Goal: Information Seeking & Learning: Check status

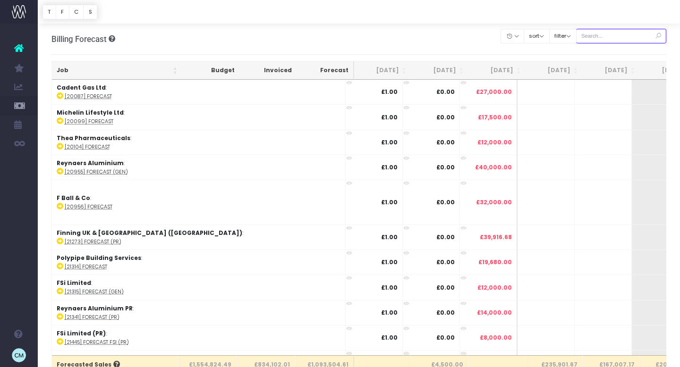
click at [607, 35] on input "text" at bounding box center [621, 36] width 91 height 15
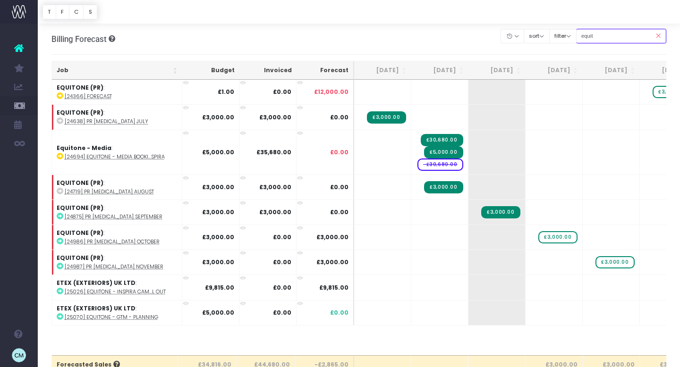
type input "equitone pr"
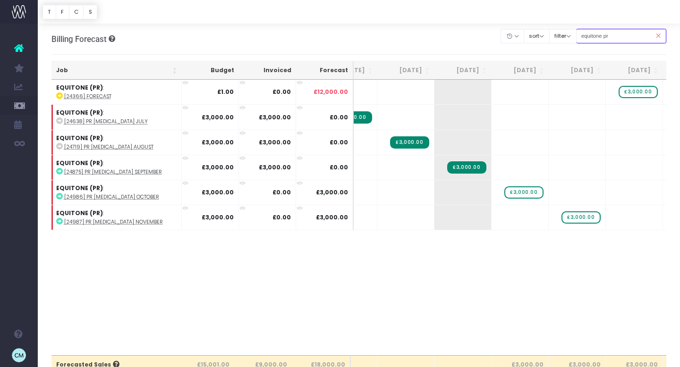
scroll to position [0, 43]
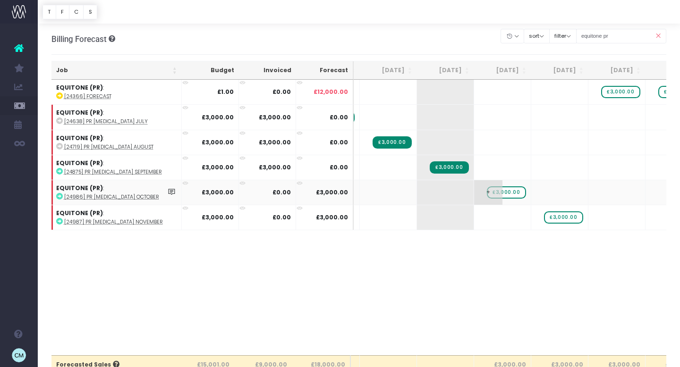
click at [508, 191] on span "£3,000.00" at bounding box center [506, 192] width 39 height 12
click at [566, 217] on span "£3,000.00" at bounding box center [563, 217] width 39 height 12
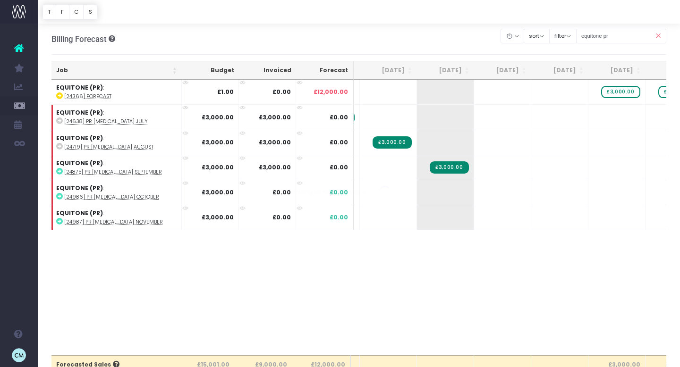
click at [624, 92] on span "£3,000.00" at bounding box center [620, 92] width 39 height 12
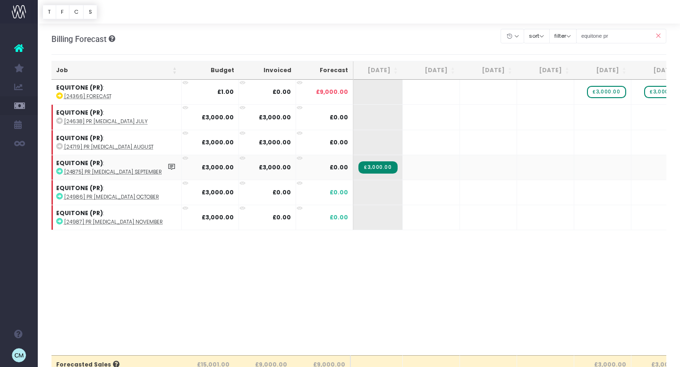
scroll to position [0, 0]
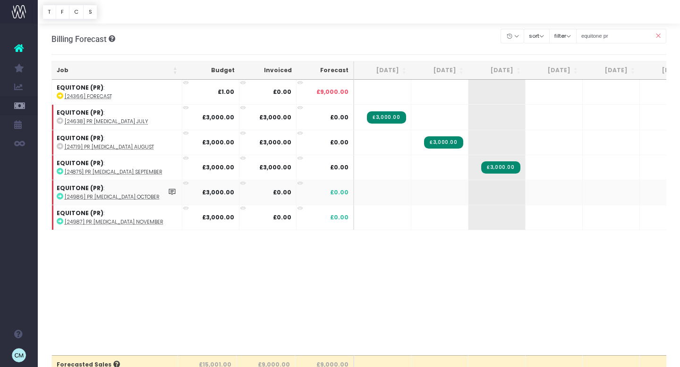
click at [80, 198] on abbr "[24986] PR [MEDICAL_DATA] October" at bounding box center [112, 197] width 95 height 7
click at [103, 222] on abbr "[24987] PR [MEDICAL_DATA] November" at bounding box center [114, 222] width 99 height 7
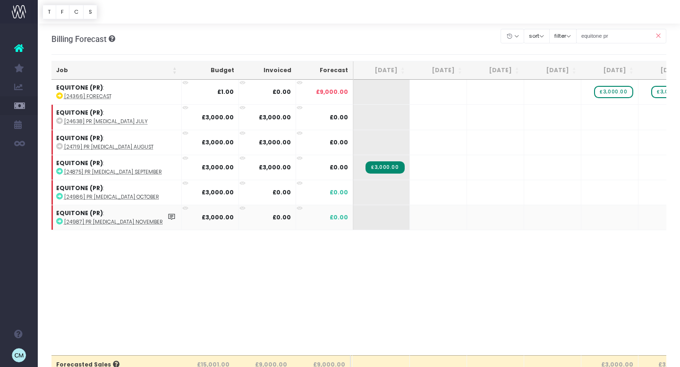
scroll to position [0, 119]
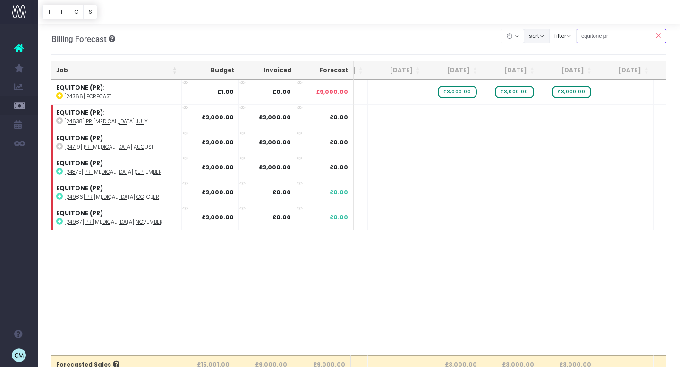
drag, startPoint x: 616, startPoint y: 37, endPoint x: 551, endPoint y: 35, distance: 64.2
click at [551, 35] on div "Clear Filters Hide [DATE] [DATE] [DATE] [DATE] [DATE] [DATE] [DATE] [DATE] [DAT…" at bounding box center [583, 35] width 165 height 19
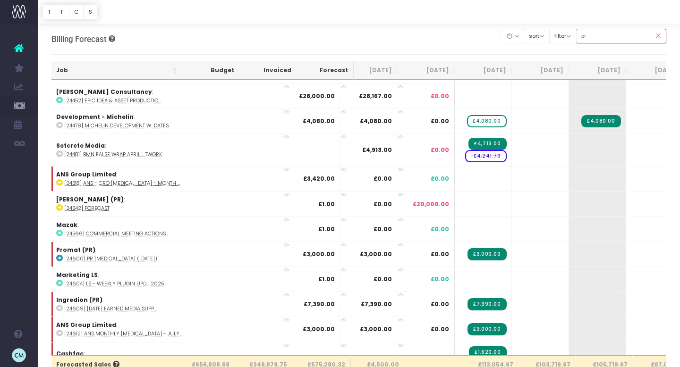
scroll to position [0, 61]
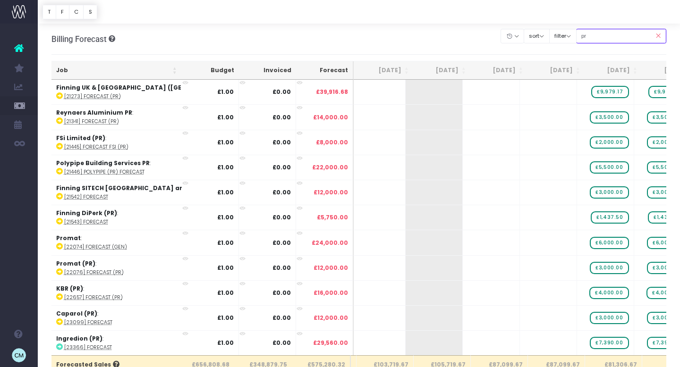
click at [617, 34] on input "pr" at bounding box center [621, 36] width 91 height 15
type input "promat (pr)"
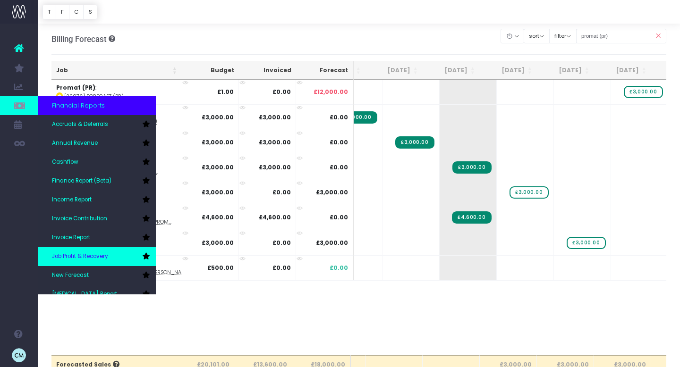
click at [73, 255] on span "Job Profit & Recovery" at bounding box center [80, 257] width 56 height 8
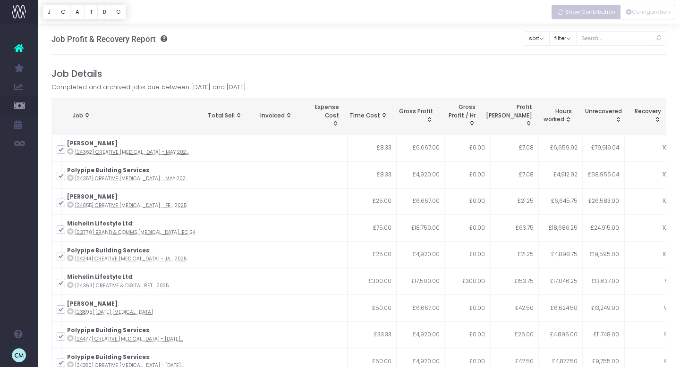
click at [605, 13] on span "Show Contribution" at bounding box center [590, 12] width 50 height 8
click at [641, 13] on button "Configuration" at bounding box center [647, 12] width 55 height 15
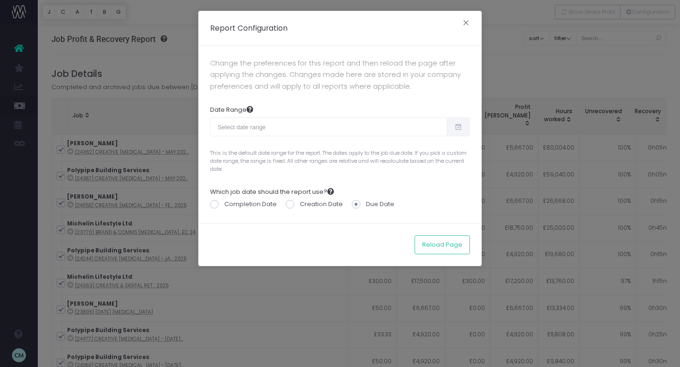
click at [461, 127] on icon at bounding box center [458, 127] width 8 height 0
type input "08-24-2025"
type input "09-22-2025"
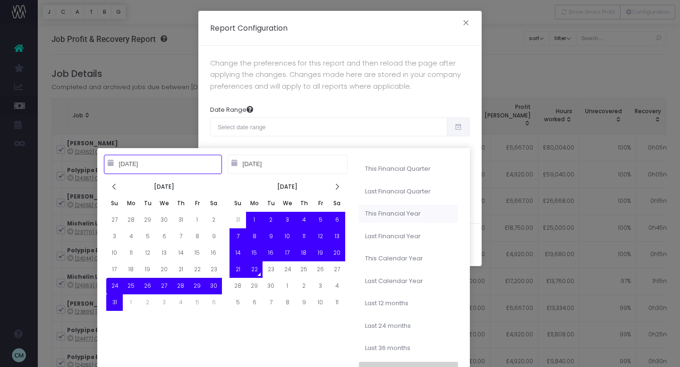
type input "04-01-2025"
type input "06-30-2025"
type input "10-01-2024"
type input "09-30-2025"
type input "10-01-2023"
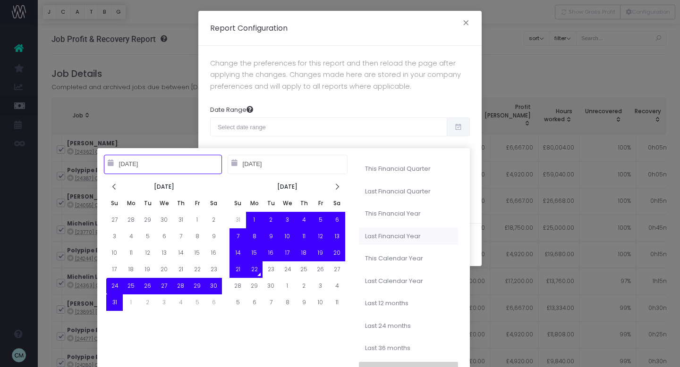
type input "09-30-2024"
type input "08-24-2025"
type input "09-22-2025"
type input "01-01-2025"
type input "12-31-2025"
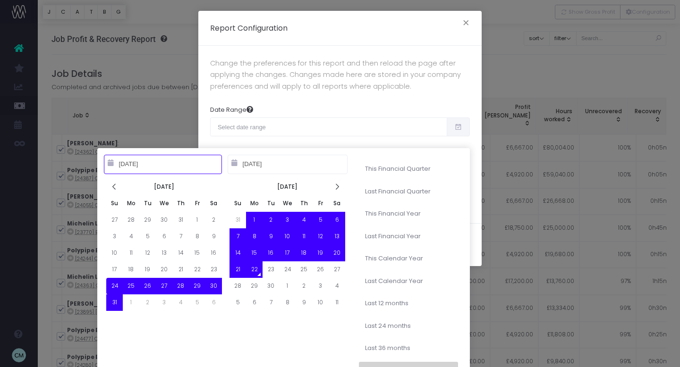
type input "08-24-2025"
type input "09-22-2025"
type input "01-01-2025"
type input "12-31-2025"
type input "08-24-2025"
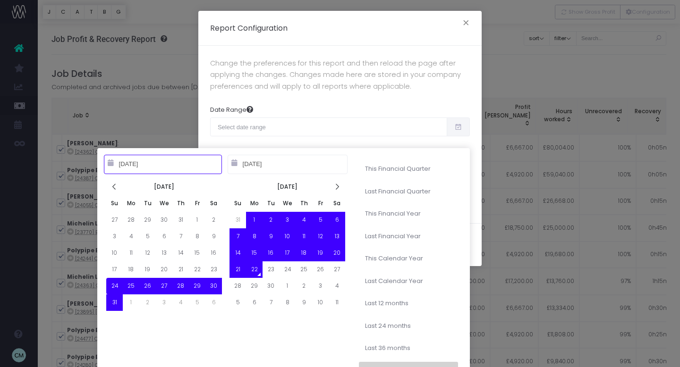
type input "09-22-2025"
type input "10-01-2023"
type input "09-30-2024"
type input "08-24-2025"
type input "09-22-2025"
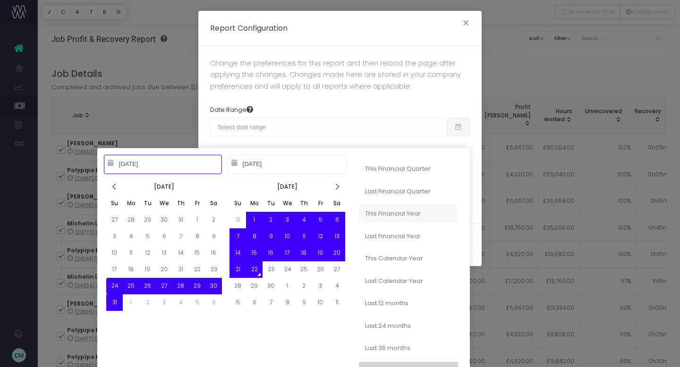
type input "10-01-2024"
type input "09-30-2025"
click at [400, 220] on li "This Financial Year" at bounding box center [408, 214] width 99 height 18
type input "Oct 1st 2024 – Sep 30th 2025"
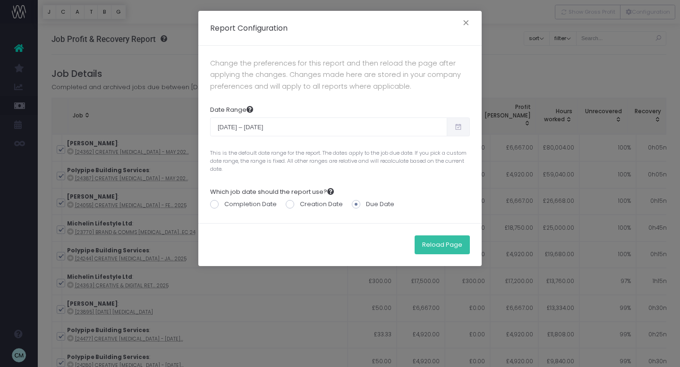
click at [427, 244] on button "Reload Page" at bounding box center [441, 245] width 55 height 19
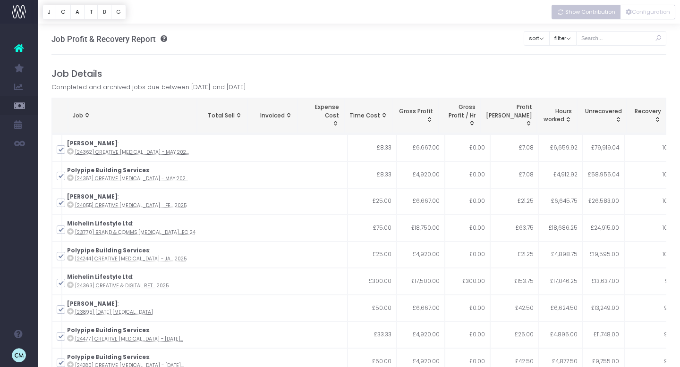
click at [584, 10] on span "Show Contribution" at bounding box center [590, 12] width 50 height 8
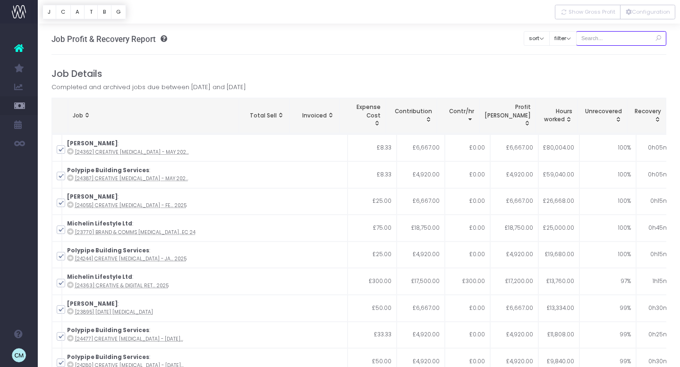
click at [625, 37] on input "text" at bounding box center [621, 38] width 91 height 15
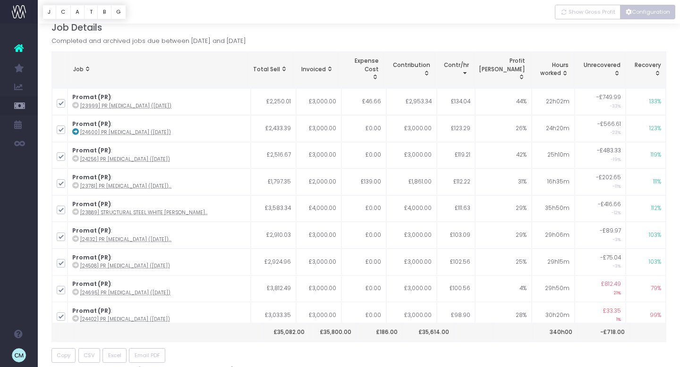
click at [652, 15] on button "Configuration" at bounding box center [647, 12] width 55 height 15
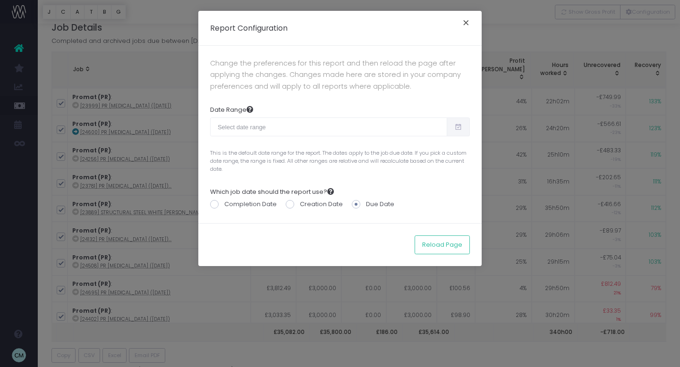
click at [463, 21] on button "×" at bounding box center [466, 24] width 20 height 15
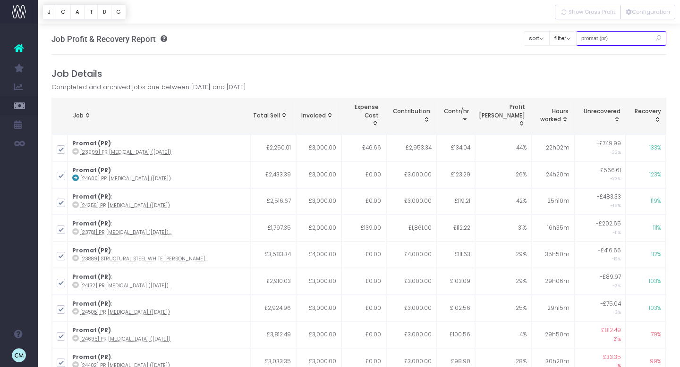
click at [600, 38] on input "promat (pr)" at bounding box center [621, 38] width 91 height 15
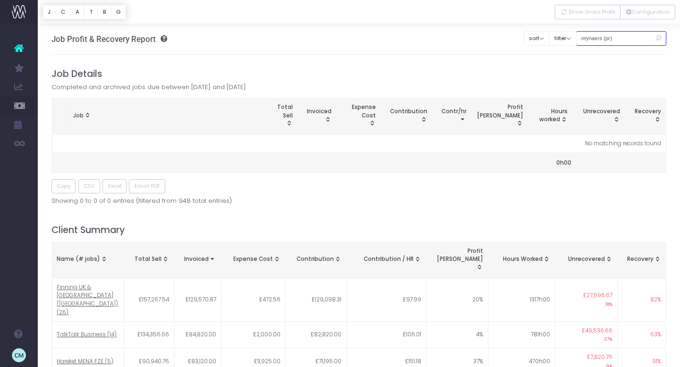
type input "reynaers (pr)"
click at [658, 39] on icon at bounding box center [658, 38] width 17 height 19
click at [638, 37] on input "reynaers (pr)" at bounding box center [621, 38] width 91 height 15
click at [658, 38] on icon at bounding box center [658, 38] width 17 height 19
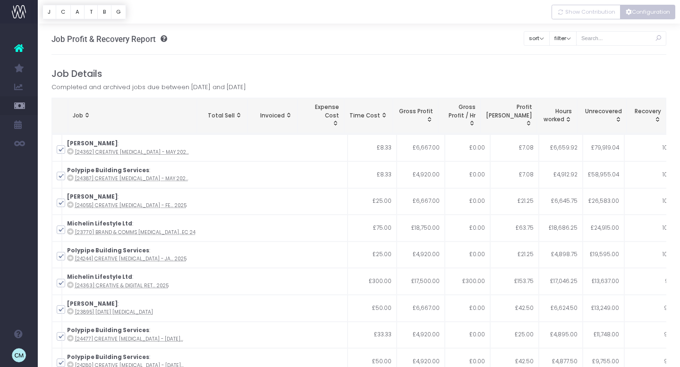
click at [634, 15] on button "Configuration" at bounding box center [647, 12] width 55 height 15
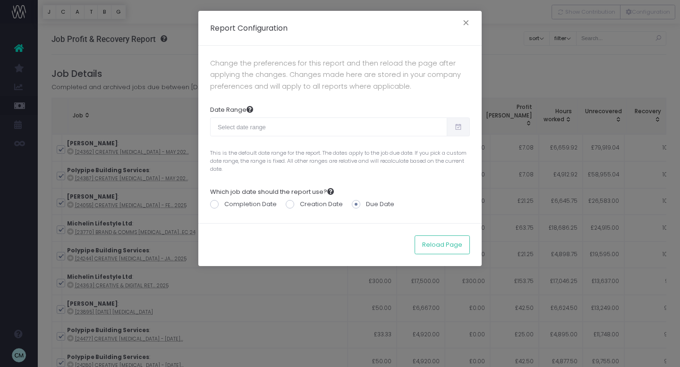
click at [458, 127] on icon at bounding box center [458, 127] width 8 height 0
type input "08-24-2025"
type input "09-22-2025"
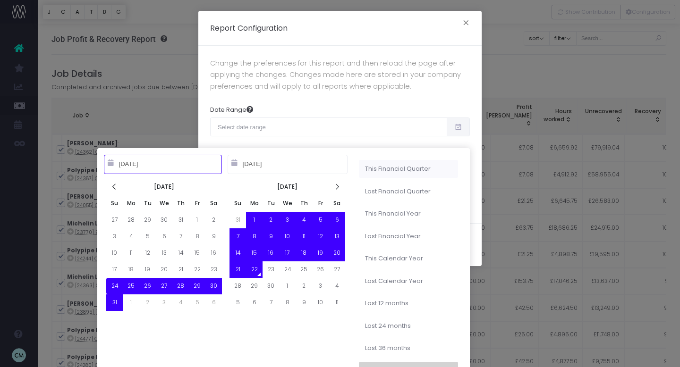
type input "07-01-2025"
type input "09-30-2025"
type input "08-24-2025"
type input "[DATE]"
type input "04-01-2025"
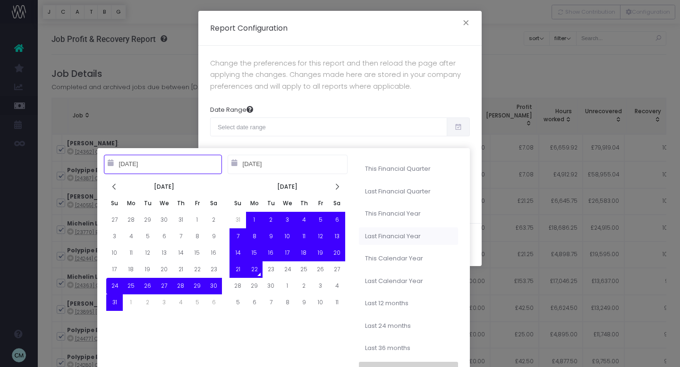
type input "06-30-2025"
type input "[DATE]"
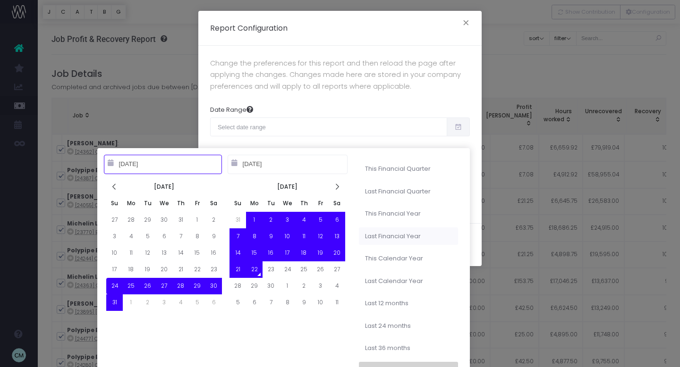
type input "[DATE]"
type input "01-01-2025"
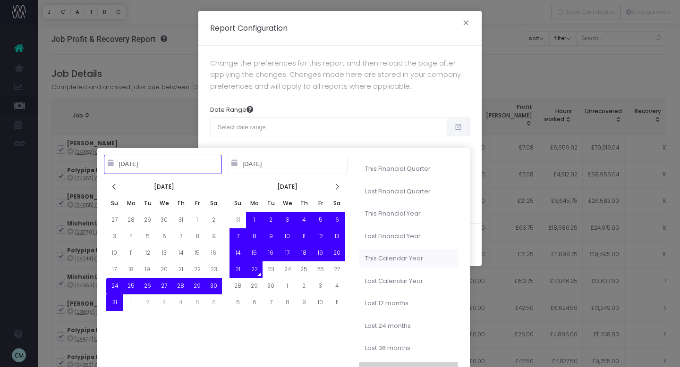
type input "12-31-2025"
type input "[DATE]"
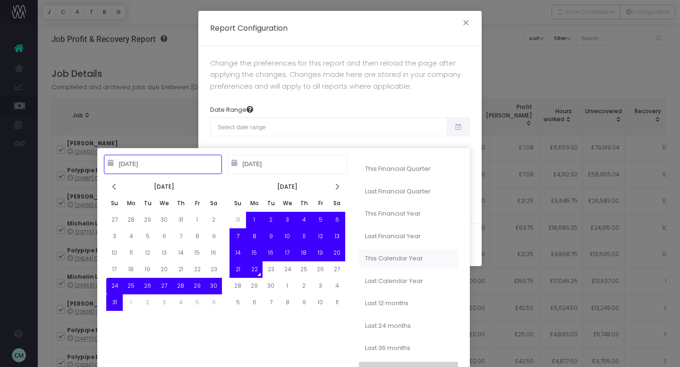
type input "01-01-2025"
type input "12-31-2025"
type input "[DATE]"
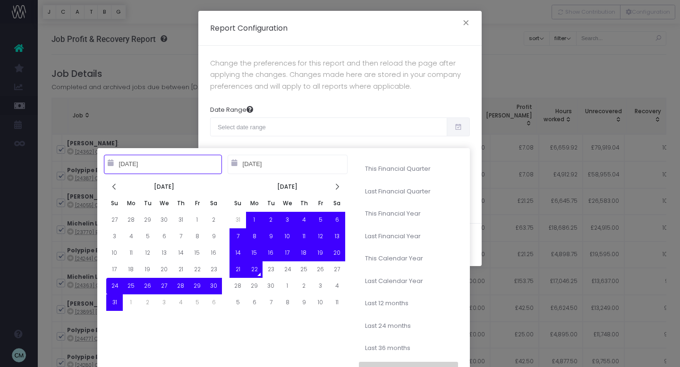
type input "[DATE]"
type input "09-22-2025"
type input "10-01-2024"
type input "09-30-2025"
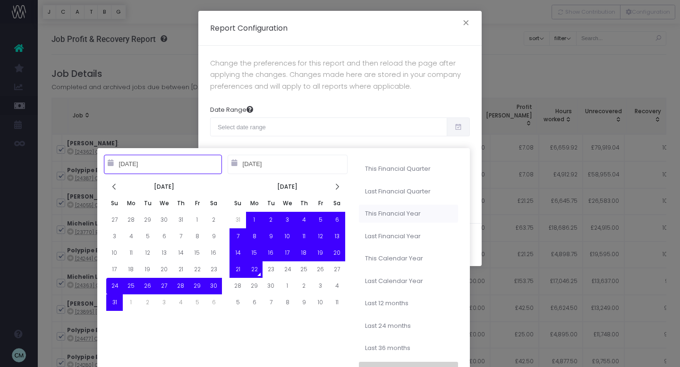
click at [390, 217] on li "This Financial Year" at bounding box center [408, 214] width 99 height 18
type input "Oct 1st 2024 – Sep 30th 2025"
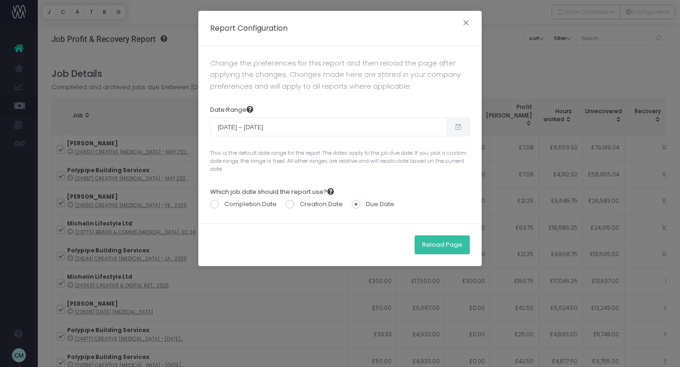
click at [440, 248] on button "Reload Page" at bounding box center [441, 245] width 55 height 19
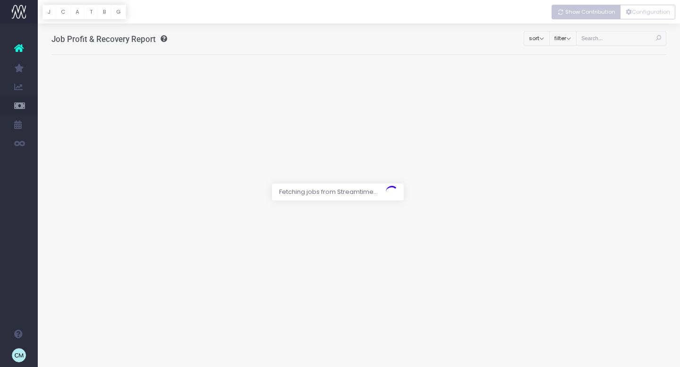
click at [599, 10] on span "Show Contribution" at bounding box center [590, 12] width 50 height 8
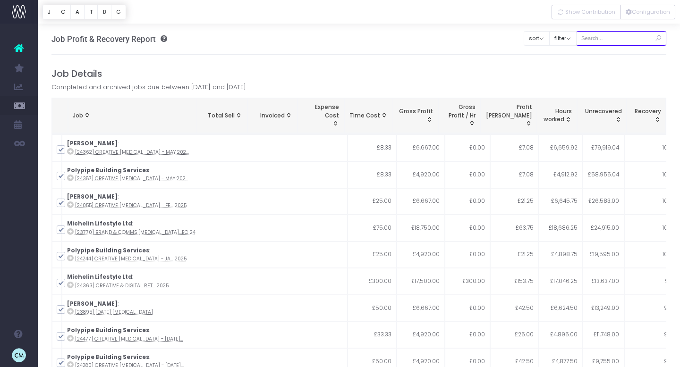
click at [606, 39] on input "text" at bounding box center [621, 38] width 91 height 15
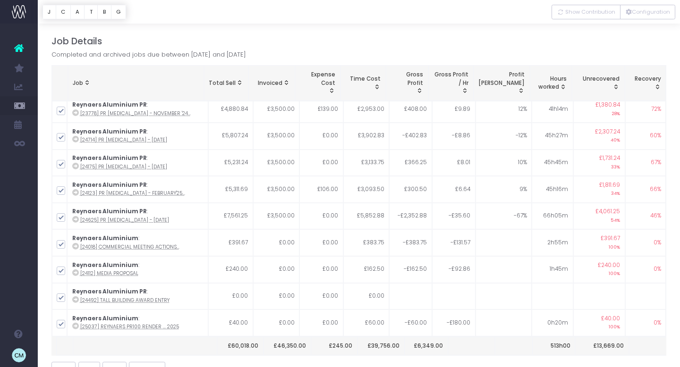
scroll to position [34, 0]
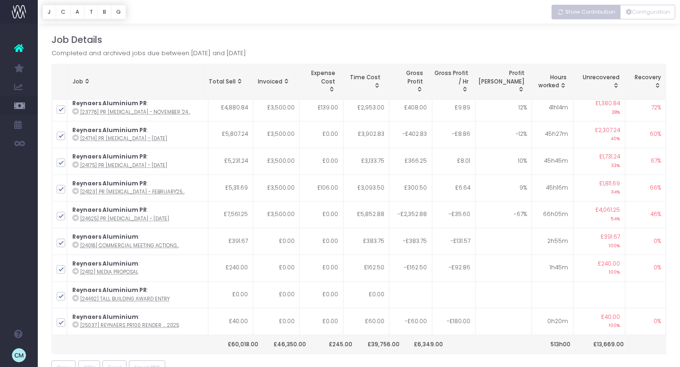
click at [597, 12] on span "Show Contribution" at bounding box center [590, 12] width 50 height 8
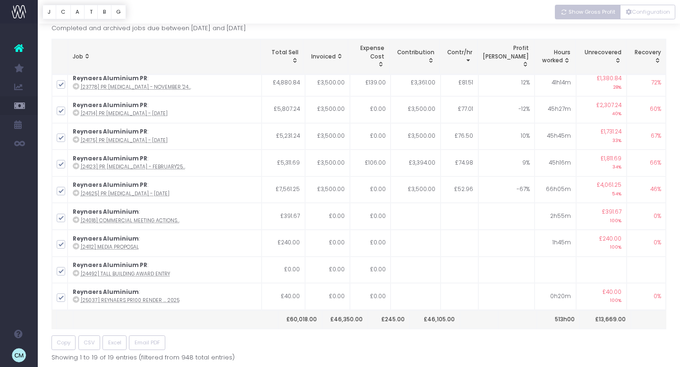
scroll to position [0, 0]
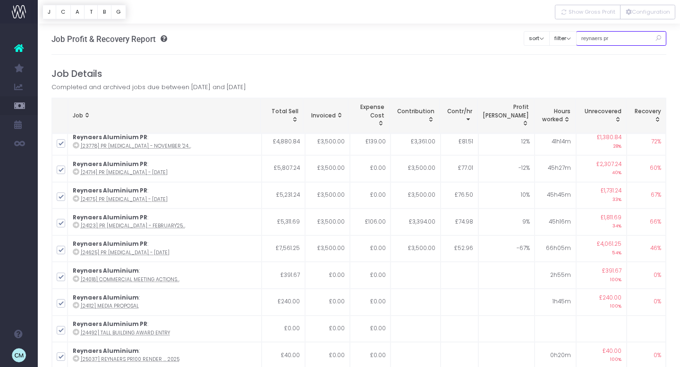
click at [601, 39] on input "reynaers pr" at bounding box center [621, 38] width 91 height 15
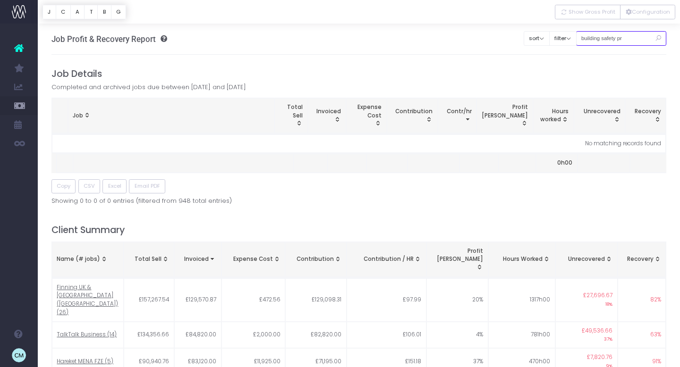
click at [633, 37] on input "building safety pr" at bounding box center [621, 38] width 91 height 15
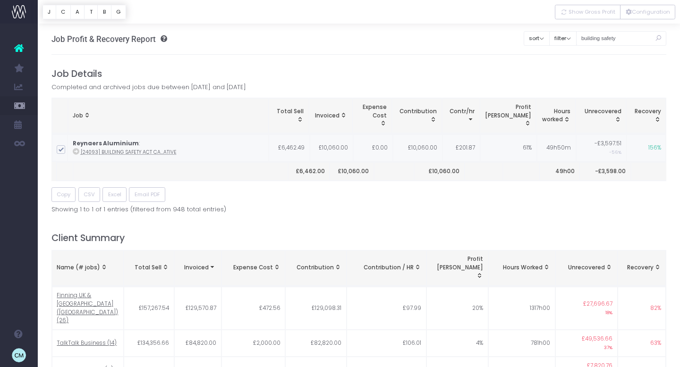
click at [156, 154] on abbr "[24093] Building Safety Act Ca...ative" at bounding box center [129, 152] width 96 height 7
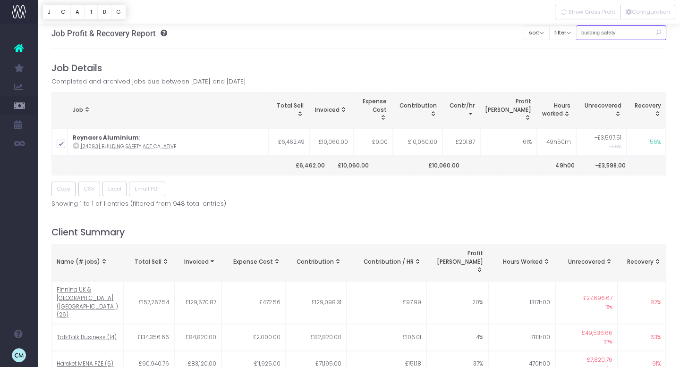
click at [625, 34] on input "building safety" at bounding box center [621, 32] width 91 height 15
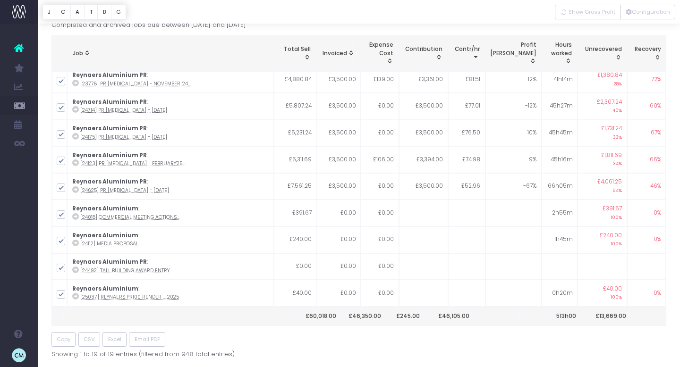
scroll to position [0, 0]
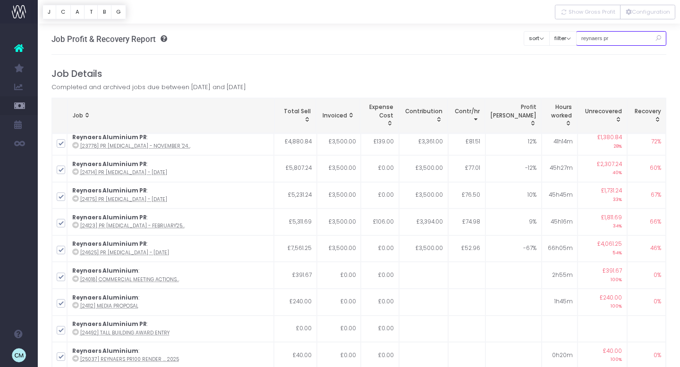
click at [604, 39] on input "reynaers pr" at bounding box center [621, 38] width 91 height 15
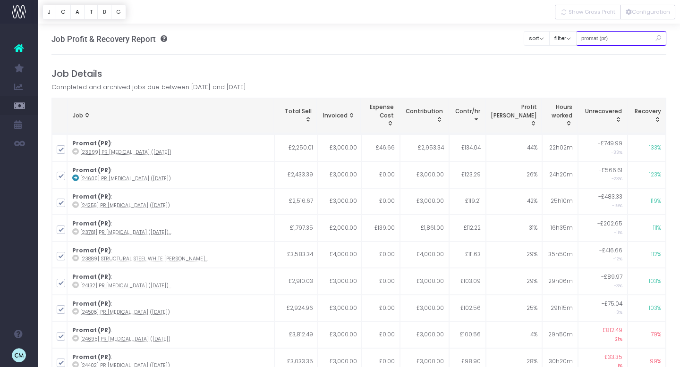
click at [636, 37] on input "promat (pr)" at bounding box center [621, 38] width 91 height 15
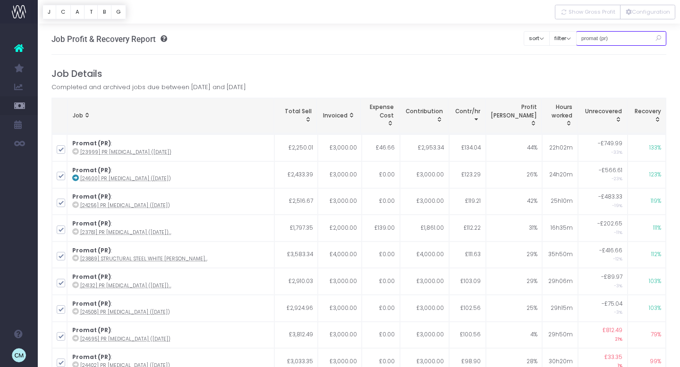
click at [636, 37] on input "promat (pr)" at bounding box center [621, 38] width 91 height 15
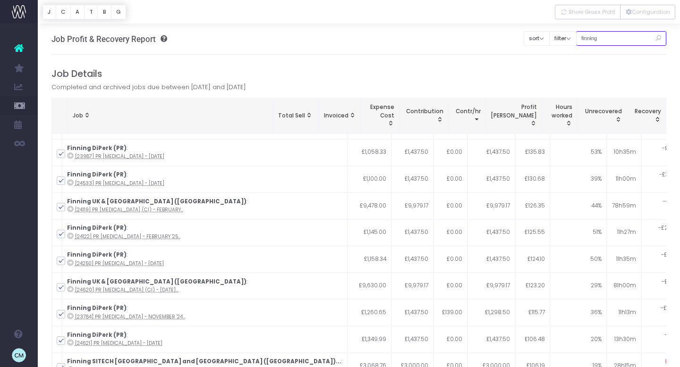
click at [603, 37] on input "finning" at bounding box center [621, 38] width 91 height 15
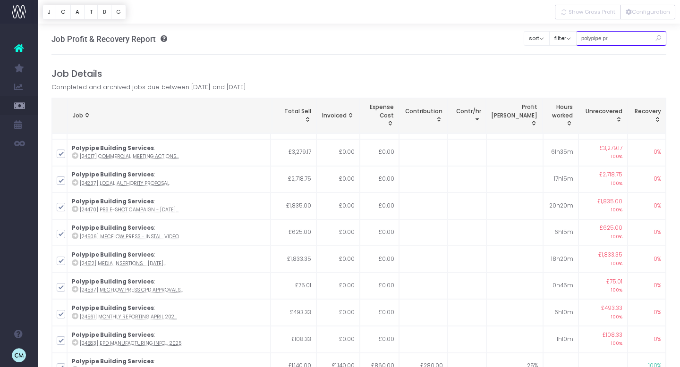
click at [618, 40] on input "polypipe pr" at bounding box center [621, 38] width 91 height 15
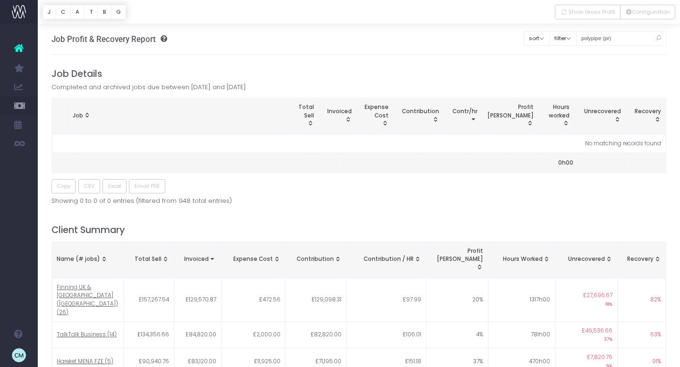
click at [659, 38] on icon at bounding box center [658, 38] width 17 height 19
drag, startPoint x: 628, startPoint y: 38, endPoint x: 617, endPoint y: 39, distance: 10.5
click at [617, 39] on input "polypipe (pr)" at bounding box center [621, 38] width 91 height 15
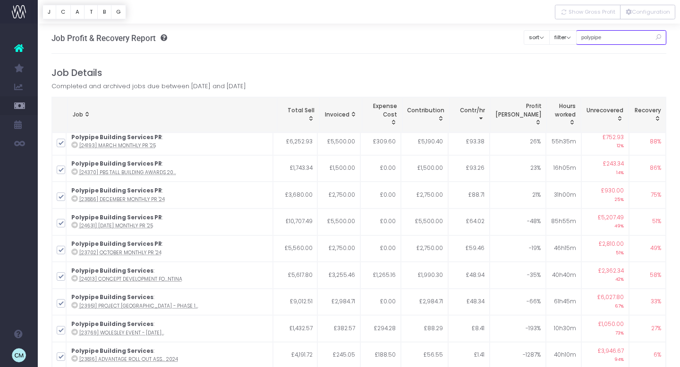
scroll to position [328, 0]
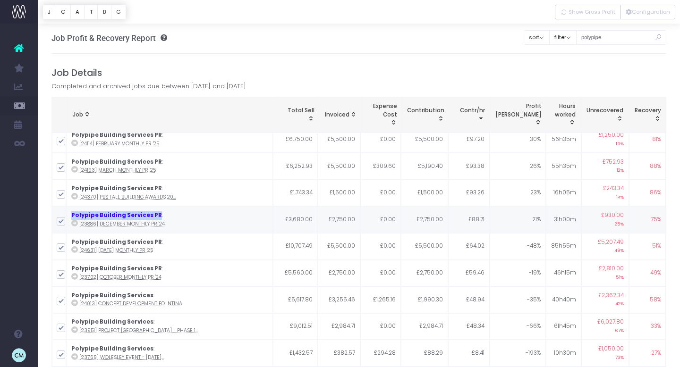
drag, startPoint x: 156, startPoint y: 216, endPoint x: 63, endPoint y: 219, distance: 92.6
click at [63, 219] on tr "Polypipe Building Services PR : [23886] December Monthly PR '24 £3,680.00 £2,75…" at bounding box center [359, 219] width 614 height 27
copy tr "Polypipe Building Services PR"
click at [609, 41] on input "polypipe" at bounding box center [621, 37] width 91 height 15
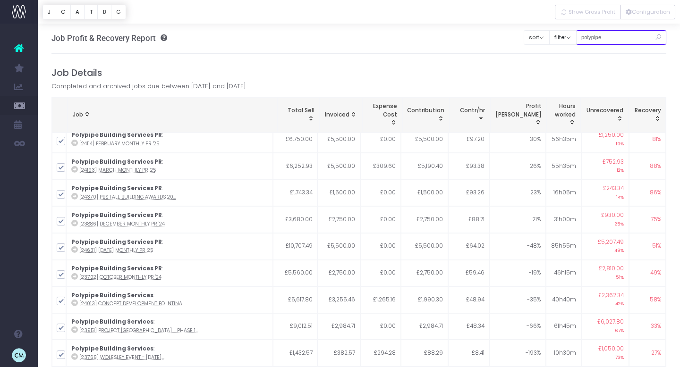
click at [607, 37] on input "polypipe" at bounding box center [621, 37] width 91 height 15
paste input "Polypipe Building Services PR"
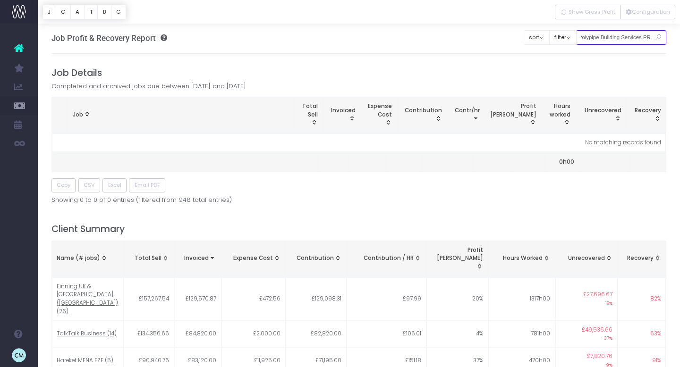
scroll to position [0, 0]
type input "Polypipe Building Services PR"
click at [613, 38] on input "Polypipe Building Services PR" at bounding box center [621, 37] width 91 height 15
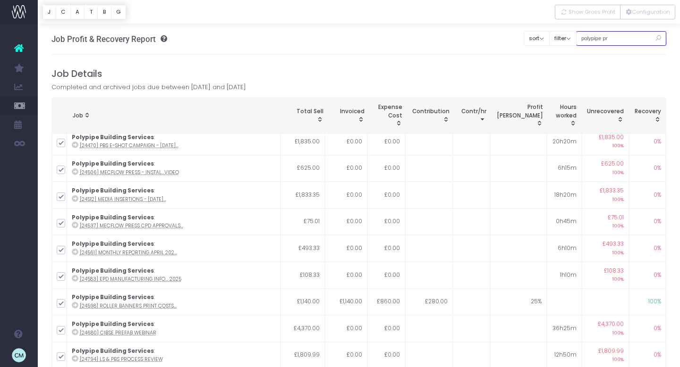
click at [602, 38] on input "polypipe pr" at bounding box center [621, 38] width 91 height 15
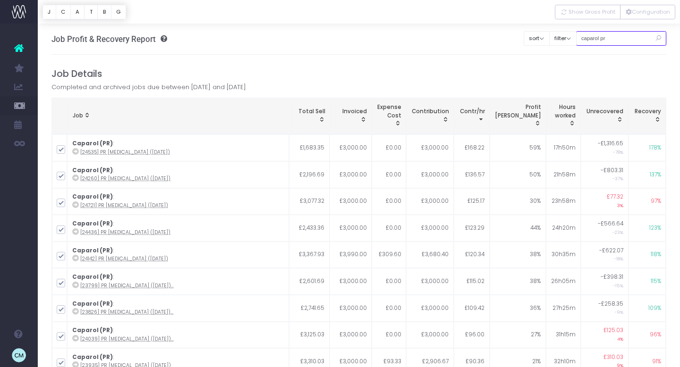
click at [600, 38] on input "caparol pr" at bounding box center [621, 38] width 91 height 15
click at [603, 38] on input "fsi pr" at bounding box center [621, 38] width 91 height 15
click at [597, 35] on input "fsi (pr)" at bounding box center [621, 38] width 91 height 15
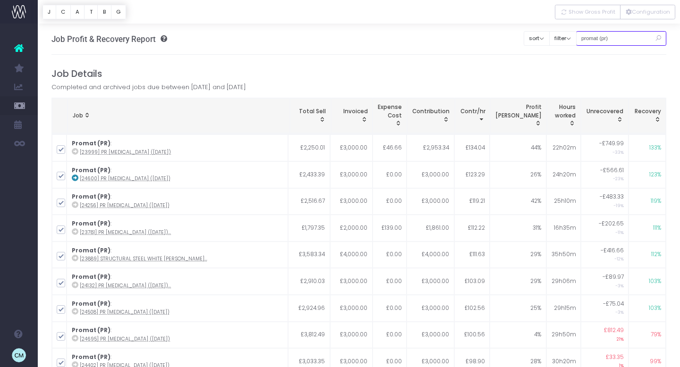
click at [598, 37] on input "promat (pr)" at bounding box center [621, 38] width 91 height 15
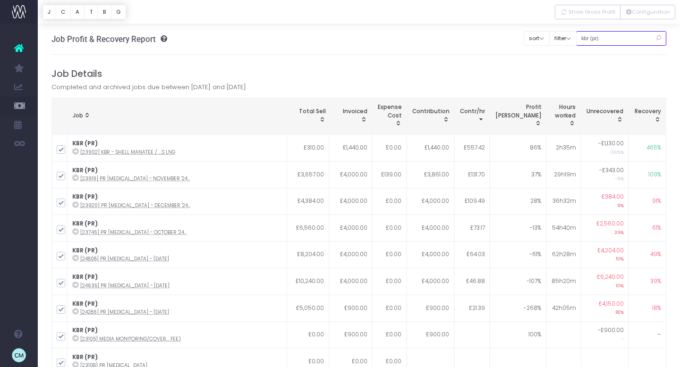
click at [598, 38] on input "kbr (pr)" at bounding box center [621, 38] width 91 height 15
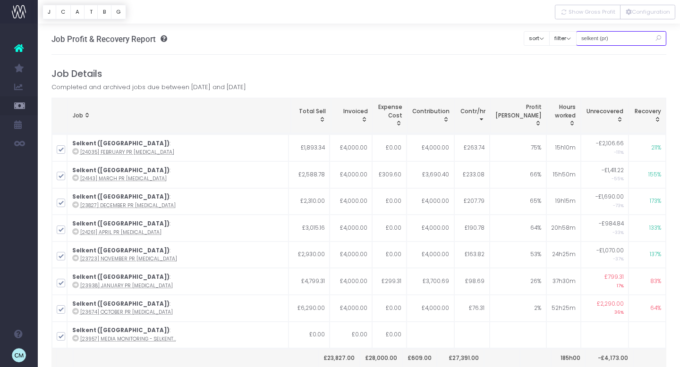
click at [602, 36] on input "selkent (pr)" at bounding box center [621, 38] width 91 height 15
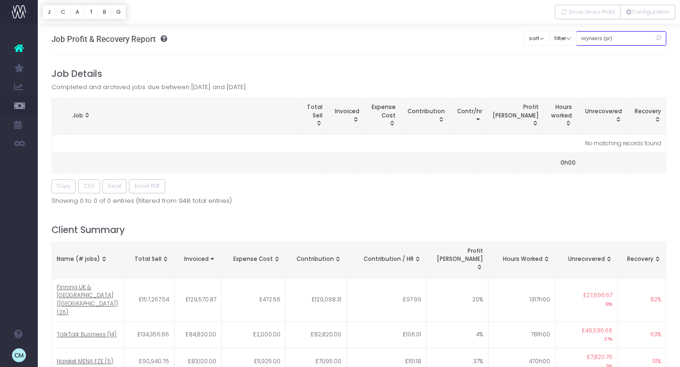
click at [627, 36] on input "reynaers (pr)" at bounding box center [621, 38] width 91 height 15
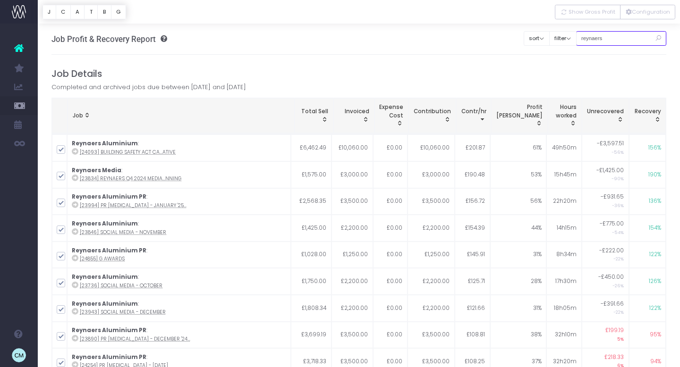
click at [607, 42] on input "reynaers" at bounding box center [621, 38] width 91 height 15
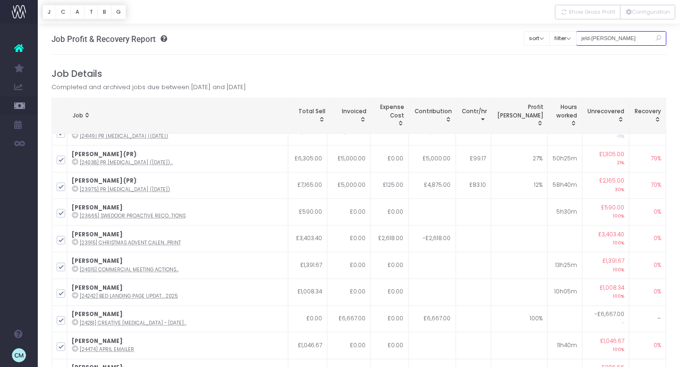
scroll to position [152, 0]
click at [615, 40] on input "jeld-wen pr" at bounding box center [621, 38] width 91 height 15
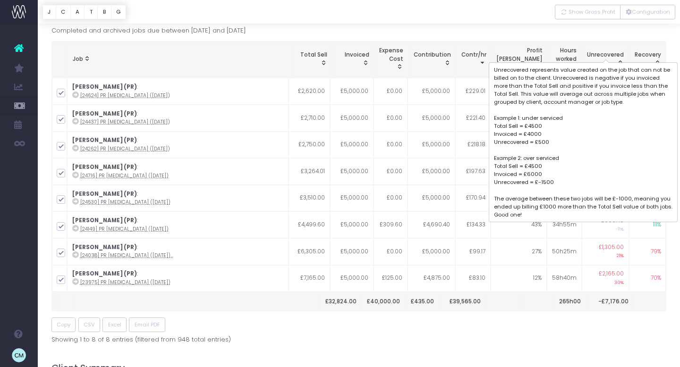
scroll to position [0, 0]
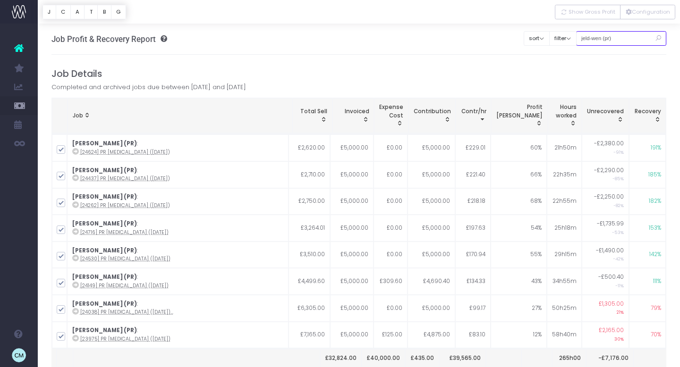
drag, startPoint x: 593, startPoint y: 37, endPoint x: 615, endPoint y: 39, distance: 22.3
click at [615, 39] on input "jeld-wen (pr)" at bounding box center [621, 38] width 91 height 15
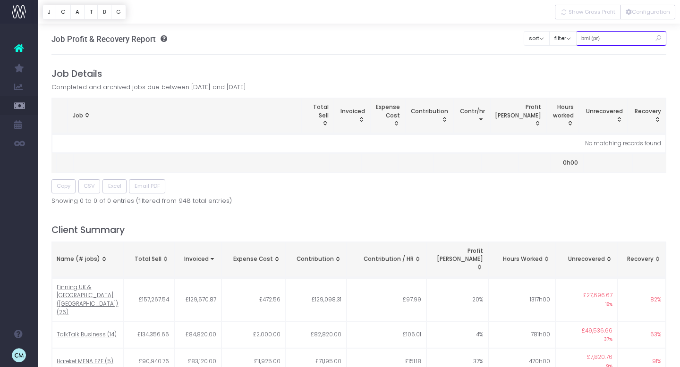
click at [610, 39] on input "bmi (pr)" at bounding box center [621, 38] width 91 height 15
drag, startPoint x: 618, startPoint y: 41, endPoint x: 605, endPoint y: 41, distance: 13.2
click at [605, 41] on input "bmi (pr)" at bounding box center [621, 38] width 91 height 15
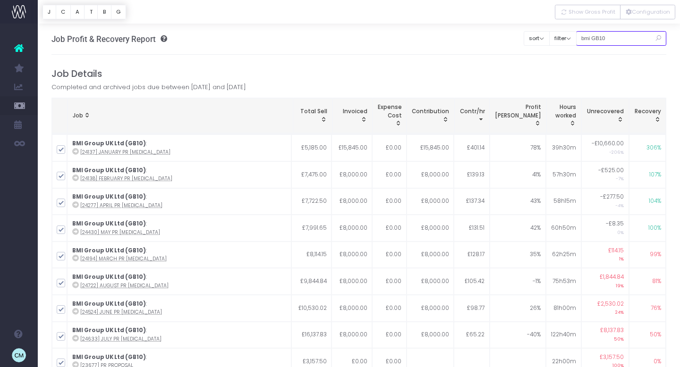
click at [604, 39] on input "bmi GB10" at bounding box center [621, 38] width 91 height 15
drag, startPoint x: 628, startPoint y: 39, endPoint x: 569, endPoint y: 39, distance: 59.0
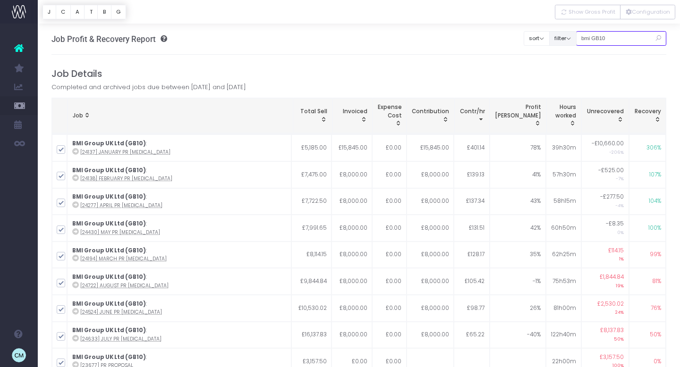
click at [569, 39] on div "Clear Filters sort Sort by Job Name Desc Sort by Client Name Asc filter By Acco…" at bounding box center [595, 36] width 143 height 24
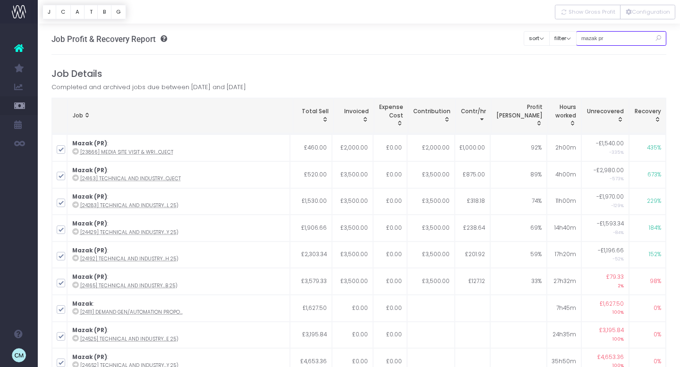
click at [597, 39] on input "mazak pr" at bounding box center [621, 38] width 91 height 15
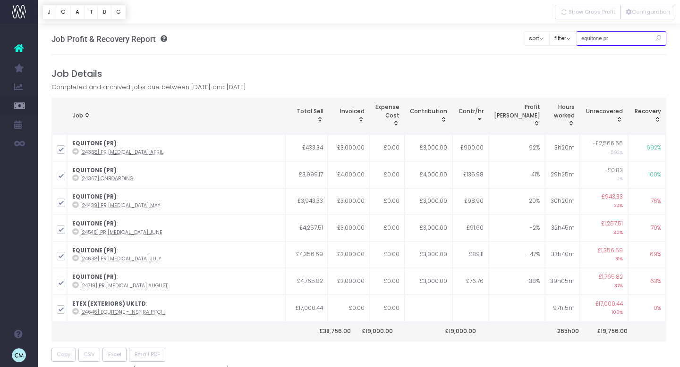
click at [600, 37] on input "equitone pr" at bounding box center [621, 38] width 91 height 15
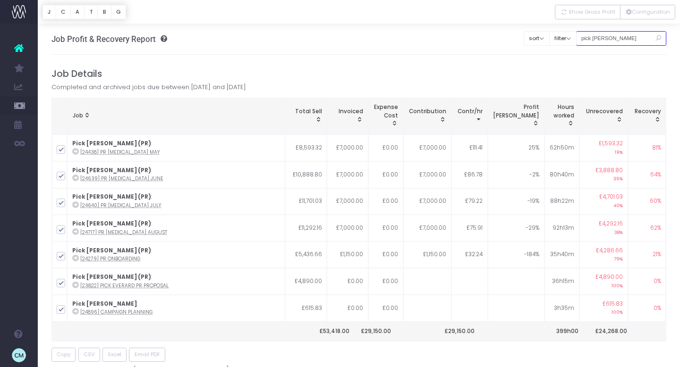
click at [614, 42] on input "pick everard pr" at bounding box center [621, 38] width 91 height 15
drag, startPoint x: 594, startPoint y: 37, endPoint x: 623, endPoint y: 40, distance: 29.5
click at [623, 40] on input "pick everard pr" at bounding box center [621, 38] width 91 height 15
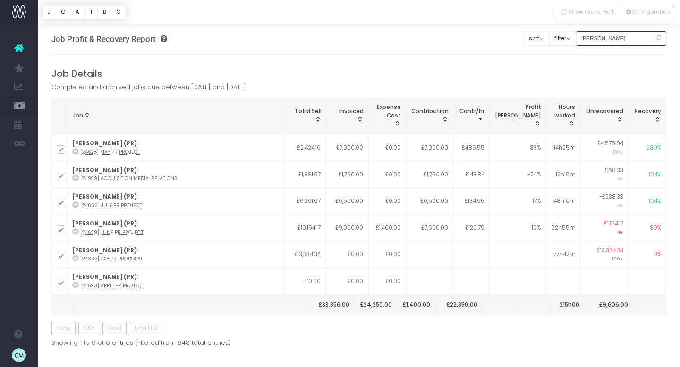
click at [599, 37] on input "[PERSON_NAME]" at bounding box center [621, 38] width 91 height 15
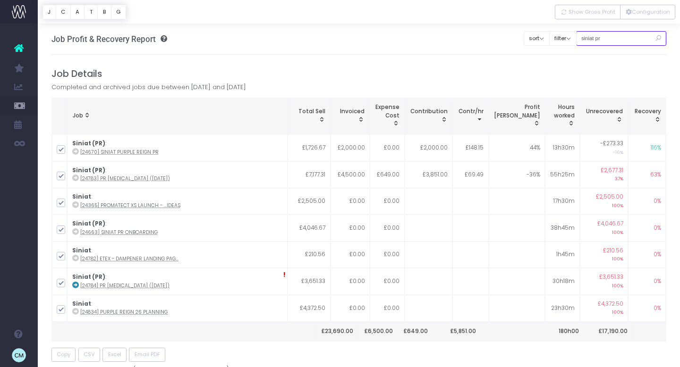
type input "siniat pr"
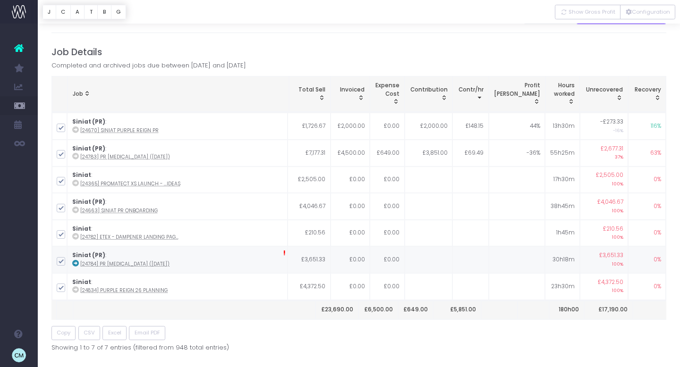
scroll to position [22, 0]
click at [286, 252] on span "!" at bounding box center [284, 253] width 3 height 10
click at [125, 265] on abbr "[24784] PR [MEDICAL_DATA] ([DATE])" at bounding box center [124, 263] width 89 height 7
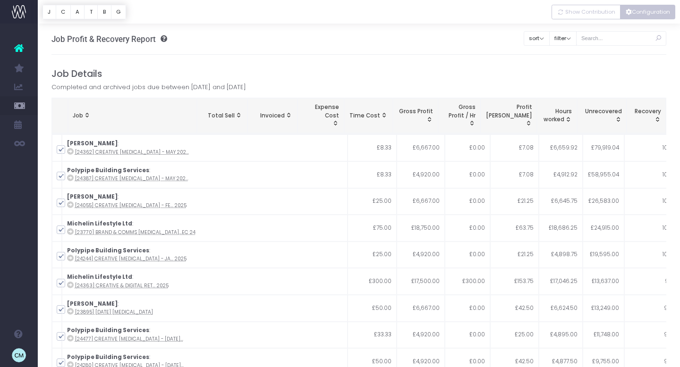
click at [631, 8] on button "Configuration" at bounding box center [647, 12] width 55 height 15
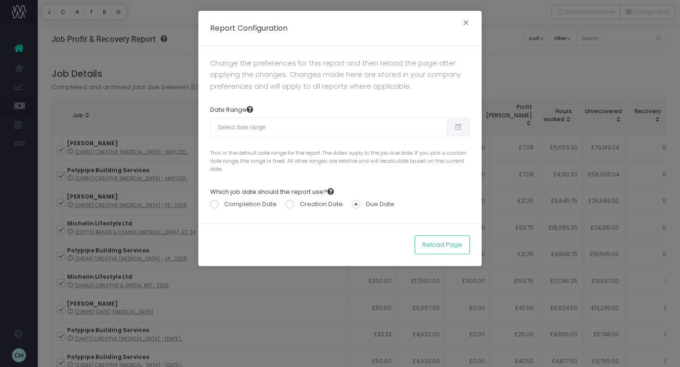
click at [459, 127] on icon at bounding box center [458, 127] width 8 height 0
type input "[DATE]"
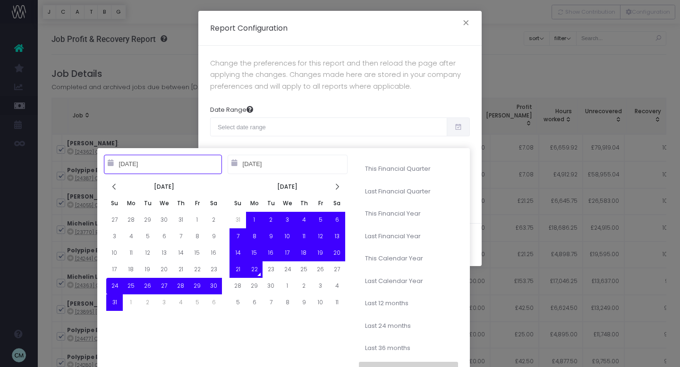
type input "[DATE]"
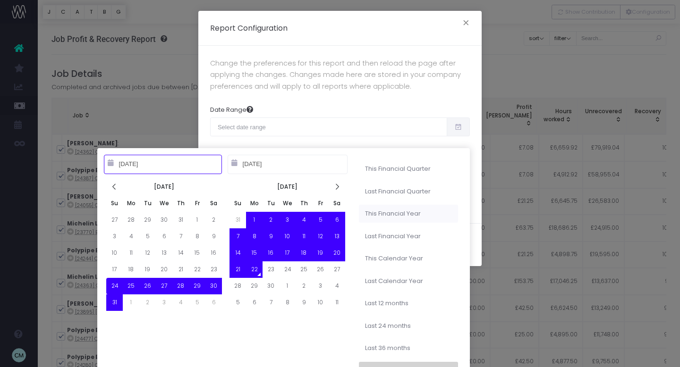
type input "[DATE]"
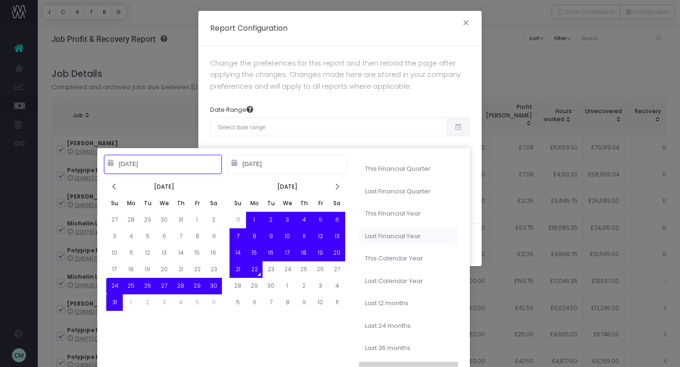
type input "[DATE]"
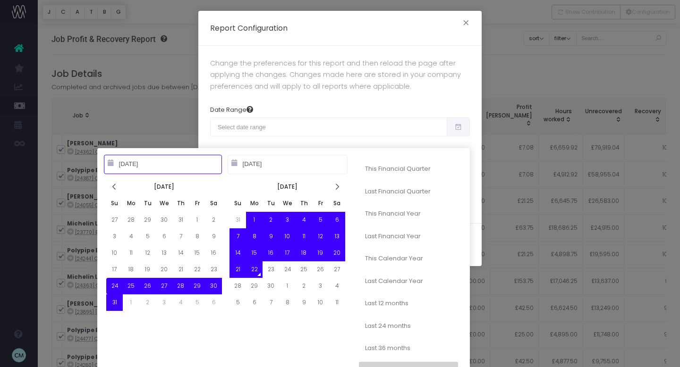
type input "[DATE]"
click at [387, 213] on li "This Financial Year" at bounding box center [408, 214] width 99 height 18
type input "[DATE] – [DATE]"
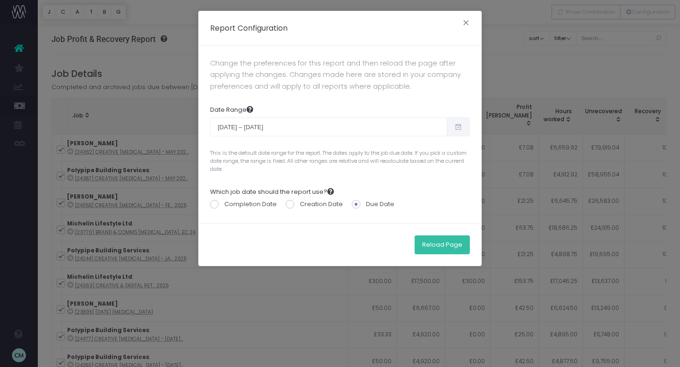
click at [440, 248] on button "Reload Page" at bounding box center [441, 245] width 55 height 19
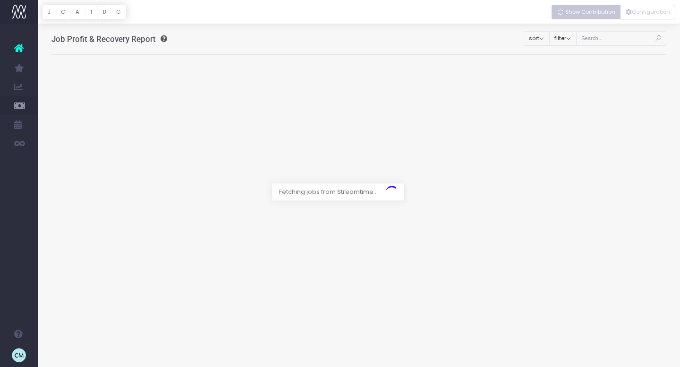
click at [593, 10] on span "Show Contribution" at bounding box center [590, 12] width 50 height 8
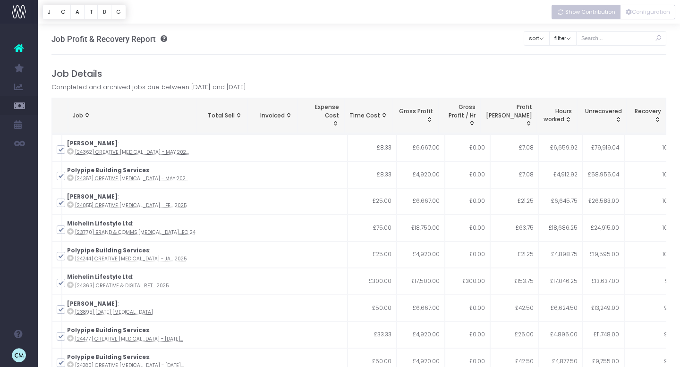
click at [586, 11] on span "Show Contribution" at bounding box center [590, 12] width 50 height 8
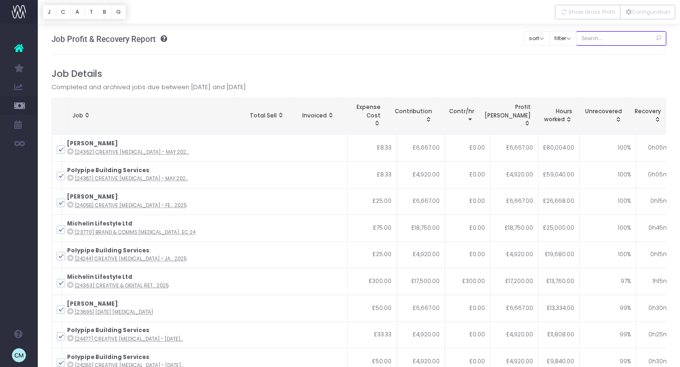
click at [612, 40] on input "text" at bounding box center [621, 38] width 91 height 15
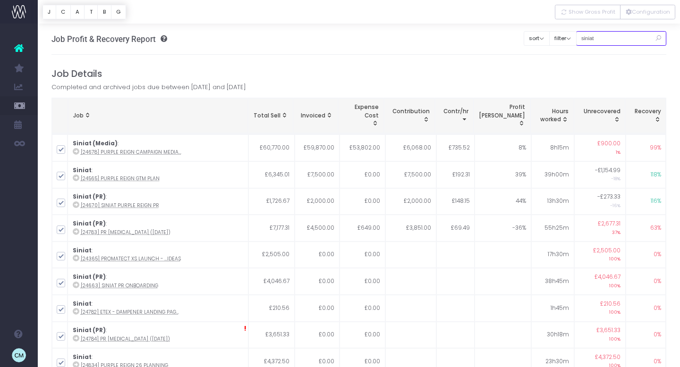
type input "siniat pr"
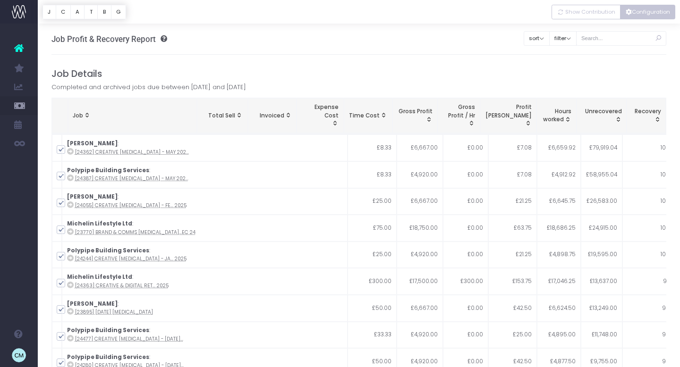
click at [633, 15] on button "Configuration" at bounding box center [647, 12] width 55 height 15
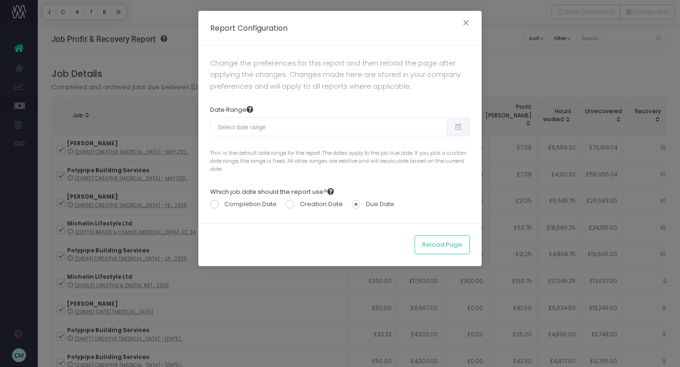
click at [456, 127] on icon at bounding box center [458, 127] width 8 height 0
type input "08-24-2025"
type input "09-22-2025"
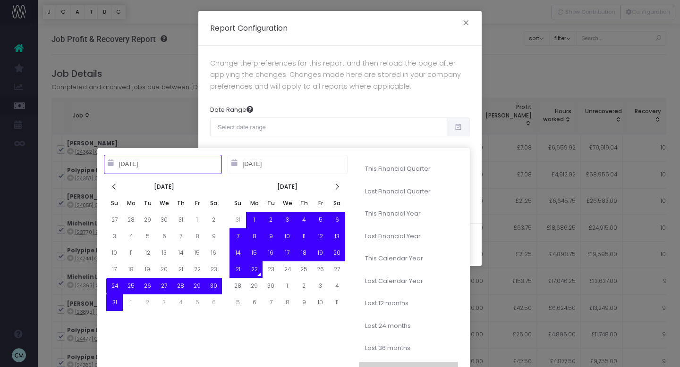
type input "04-01-2025"
type input "06-30-2025"
type input "09-06-2025"
type input "09-22-2025"
type input "09-22-2024"
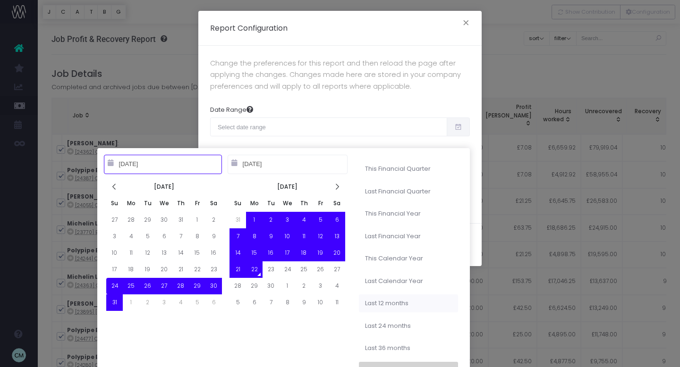
type input "09-21-2025"
type input "08-24-2025"
type input "09-22-2025"
type input "01-01-2023"
type input "12-31-2023"
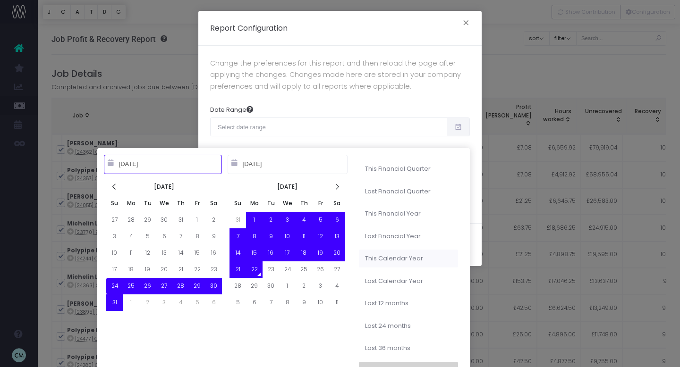
type input "08-24-2025"
type input "09-22-2025"
type input "01-01-2025"
type input "12-31-2025"
type input "08-24-2025"
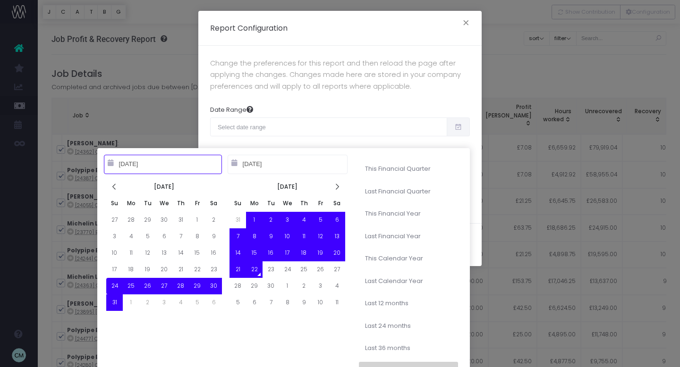
type input "09-22-2025"
type input "10-01-2023"
type input "09-30-2024"
type input "08-24-2025"
type input "09-22-2025"
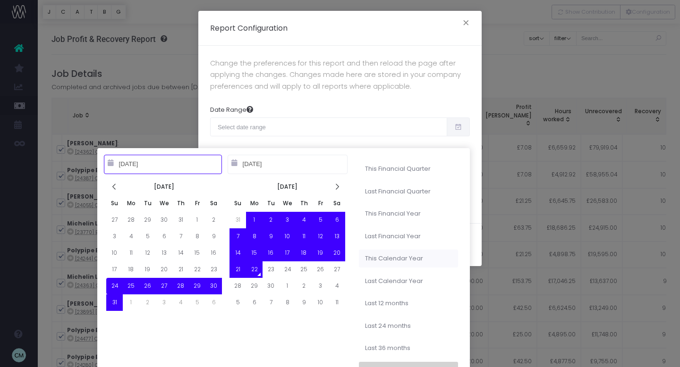
type input "01-01-2025"
type input "12-31-2025"
type input "08-24-2025"
type input "09-22-2025"
type input "10-01-2023"
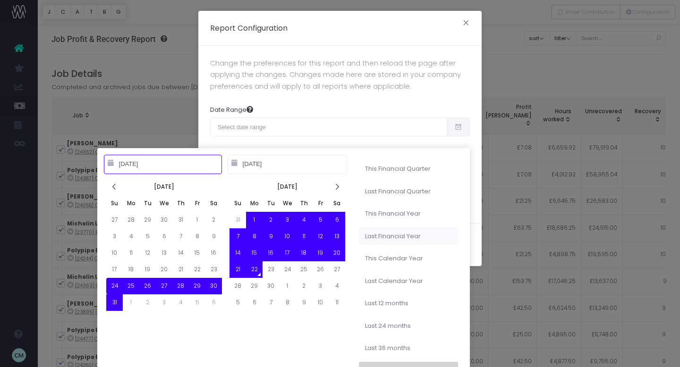
type input "09-30-2024"
type input "08-24-2025"
type input "09-22-2025"
type input "10-01-2024"
type input "09-30-2025"
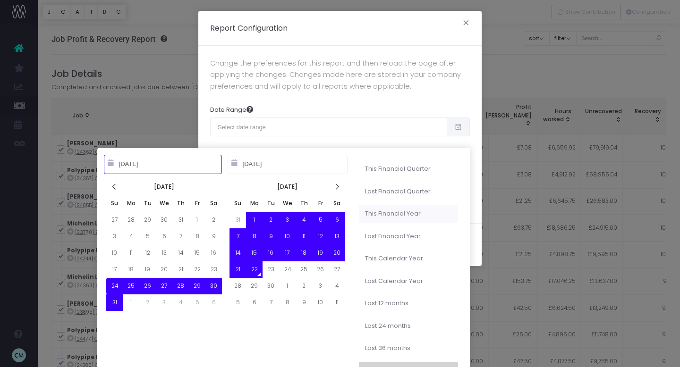
click at [396, 220] on li "This Financial Year" at bounding box center [408, 214] width 99 height 18
type input "Oct 1st 2024 – Sep 30th 2025"
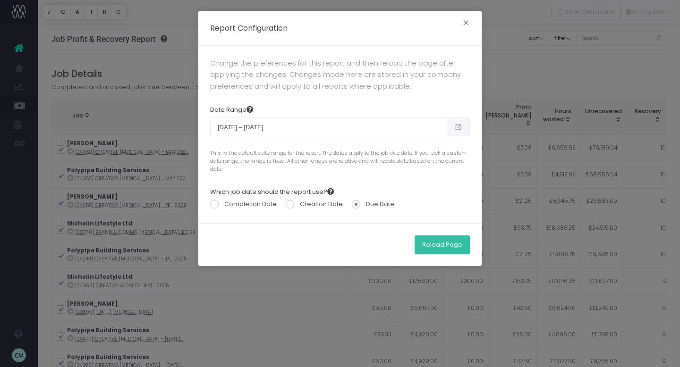
click at [447, 246] on button "Reload Page" at bounding box center [441, 245] width 55 height 19
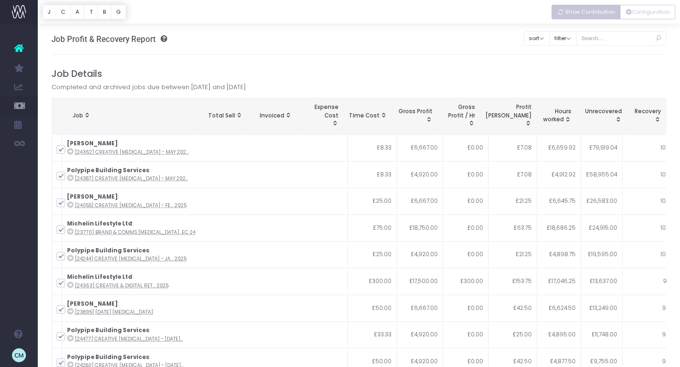
click at [580, 17] on button "Show Contribution" at bounding box center [585, 12] width 69 height 15
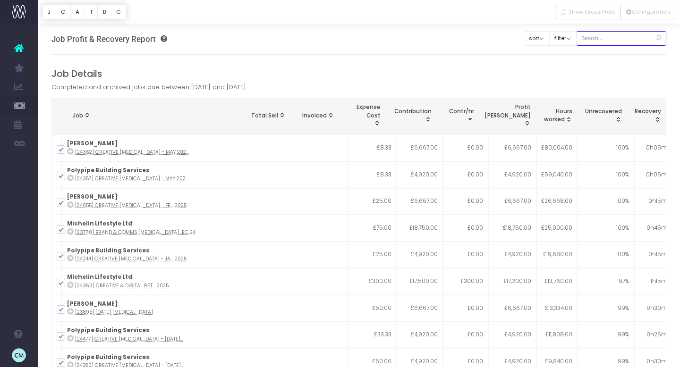
click at [617, 38] on input "text" at bounding box center [621, 38] width 91 height 15
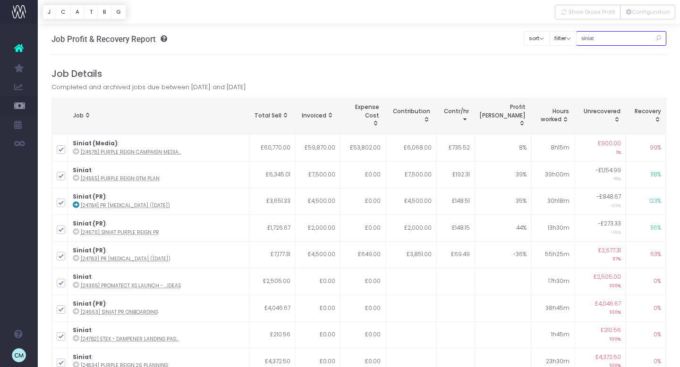
type input "siniat pr"
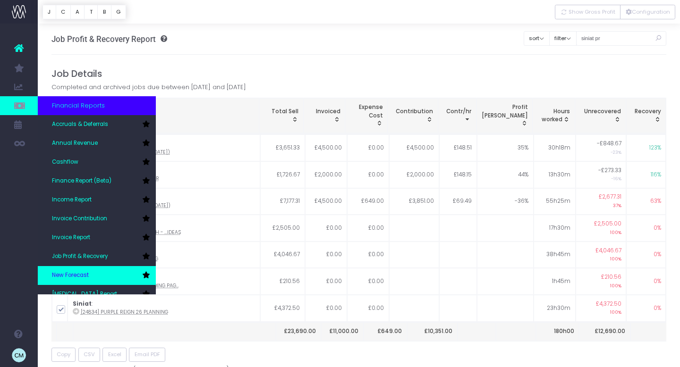
click at [101, 277] on link "New Forecast" at bounding box center [97, 275] width 118 height 19
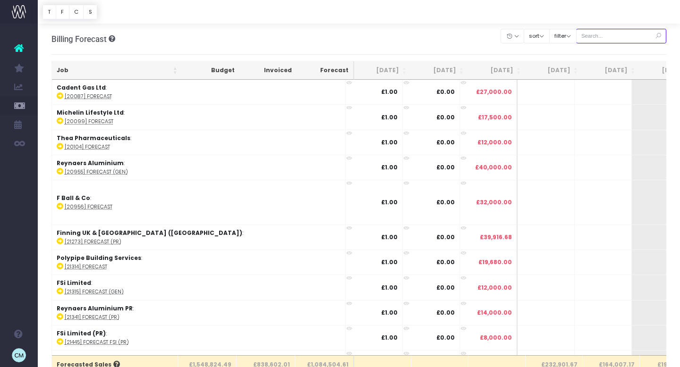
click at [617, 39] on input "text" at bounding box center [621, 36] width 91 height 15
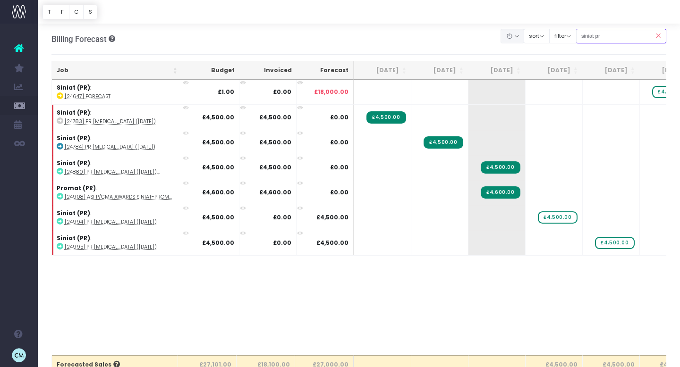
drag, startPoint x: 607, startPoint y: 36, endPoint x: 529, endPoint y: 36, distance: 77.9
click at [529, 36] on div "Clear Filters Hide [DATE] [DATE] [DATE] [DATE] [DATE] [DATE] [DATE] [DATE] [DAT…" at bounding box center [583, 35] width 165 height 19
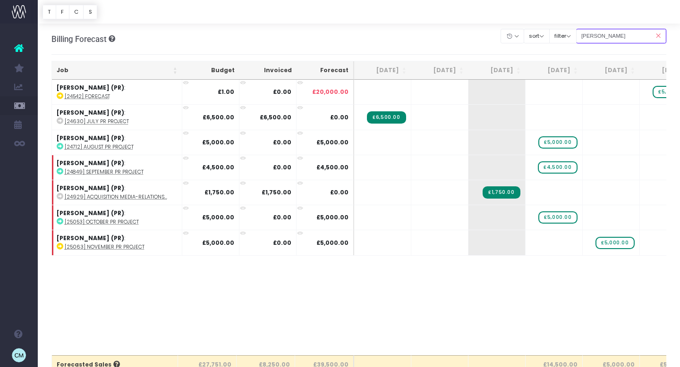
click at [602, 37] on input "[PERSON_NAME]" at bounding box center [621, 36] width 91 height 15
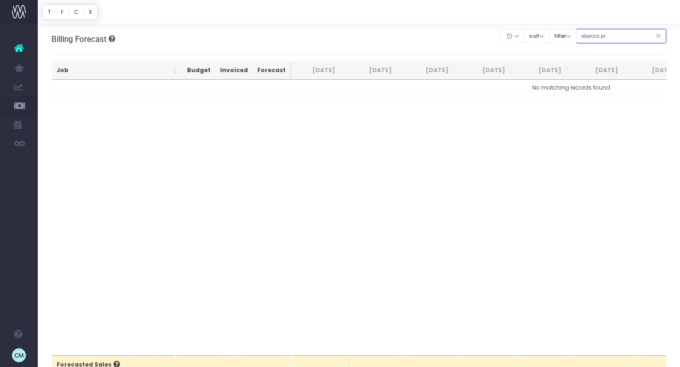
click at [602, 35] on input "alsecco pr" at bounding box center [621, 36] width 91 height 15
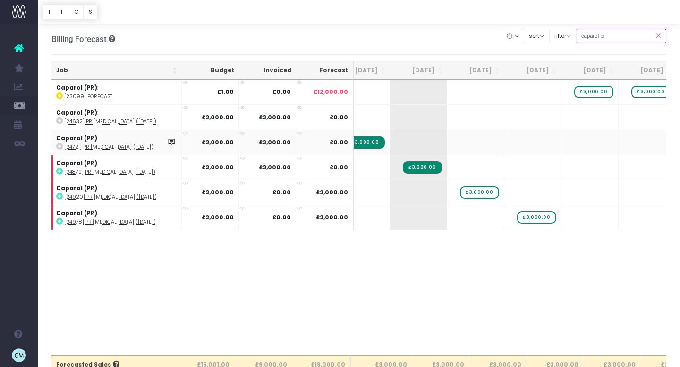
scroll to position [0, 78]
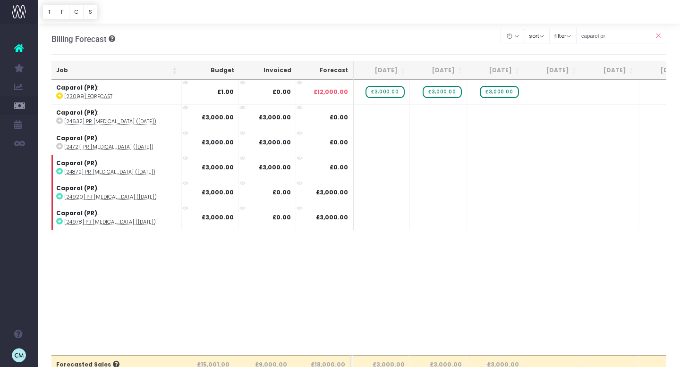
click at [610, 65] on th "[DATE]" at bounding box center [609, 70] width 57 height 18
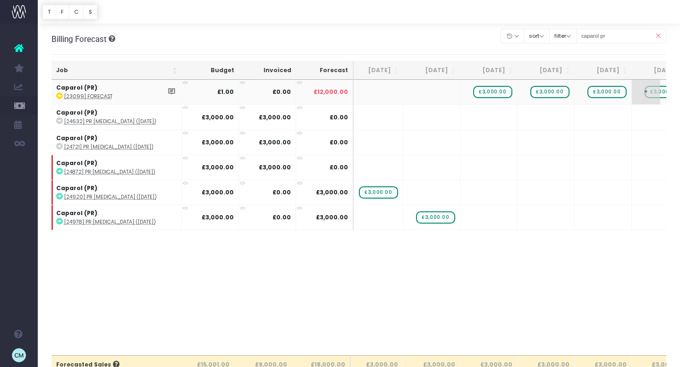
scroll to position [0, 168]
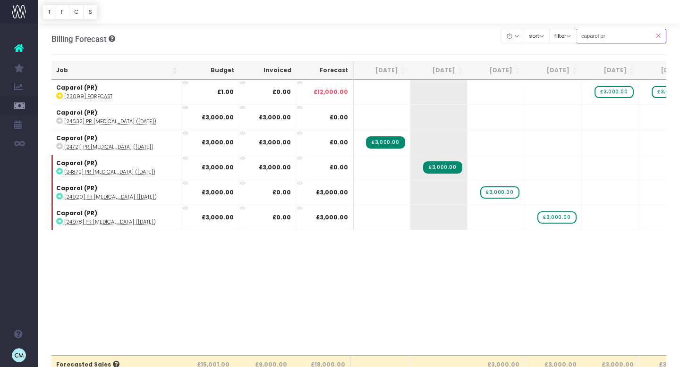
click at [605, 35] on input "caparol pr" at bounding box center [621, 36] width 91 height 15
drag, startPoint x: 625, startPoint y: 37, endPoint x: 564, endPoint y: 36, distance: 60.9
click at [564, 36] on div "Clear Filters Hide [DATE] [DATE] [DATE] [DATE] [DATE] [DATE] [DATE] [DATE] [DAT…" at bounding box center [583, 35] width 165 height 19
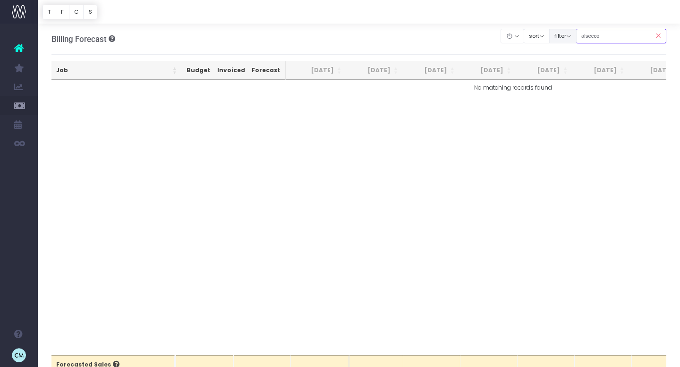
type input "alsecco"
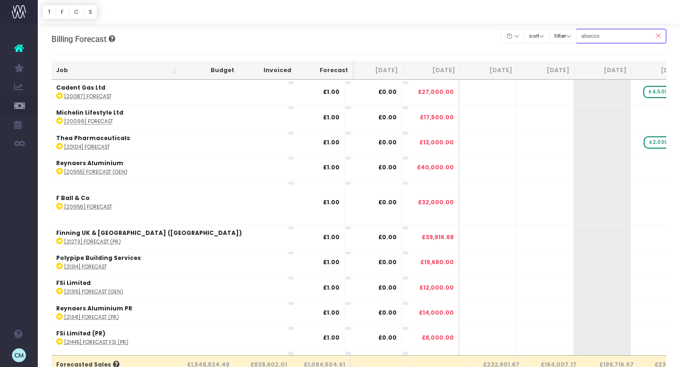
click at [608, 36] on input "alsecco" at bounding box center [621, 36] width 91 height 15
